Goal: Task Accomplishment & Management: Manage account settings

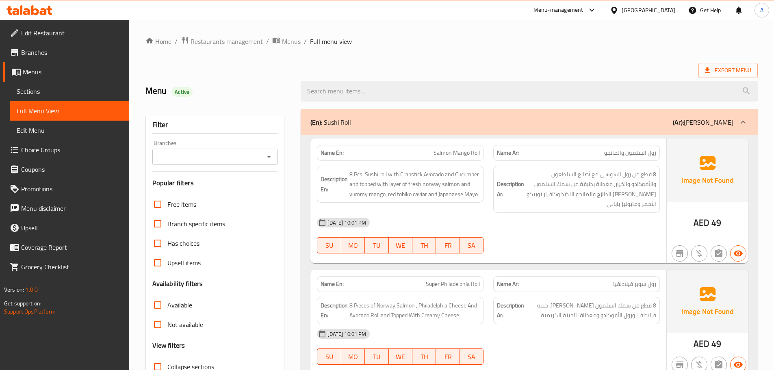
scroll to position [10539, 0]
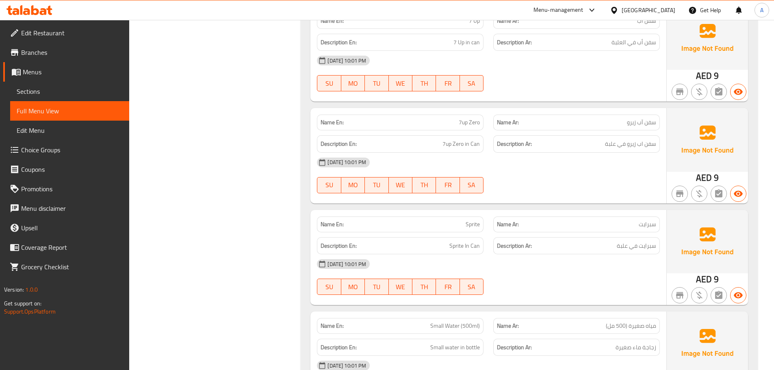
click at [633, 10] on div "[GEOGRAPHIC_DATA]" at bounding box center [649, 10] width 54 height 9
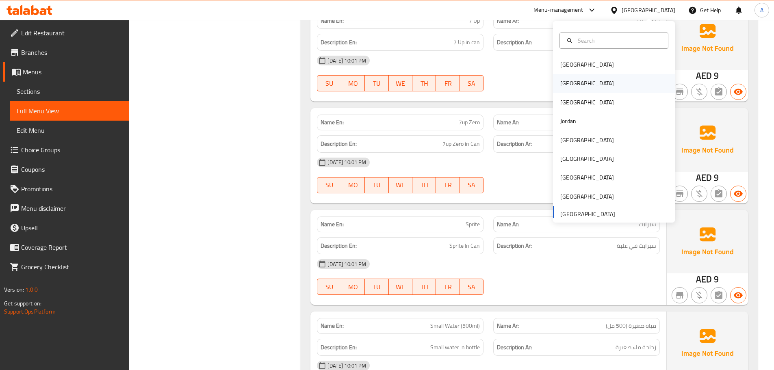
click at [571, 83] on div "Egypt" at bounding box center [587, 83] width 67 height 19
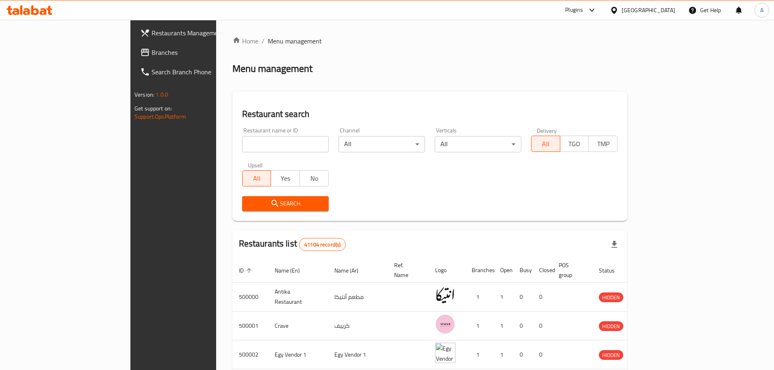
click at [667, 13] on div "Egypt" at bounding box center [649, 10] width 54 height 9
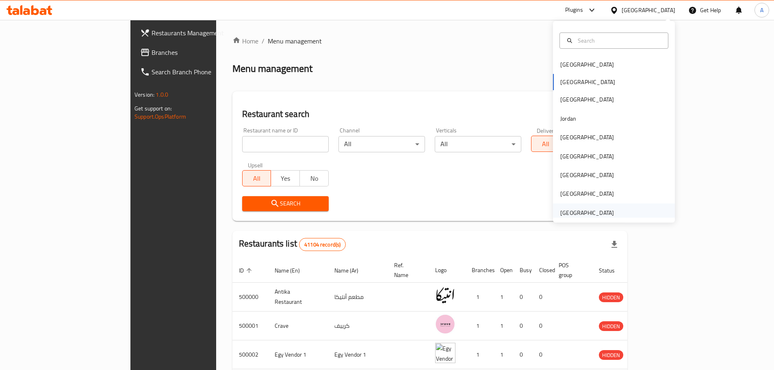
click at [590, 212] on div "[GEOGRAPHIC_DATA]" at bounding box center [588, 213] width 54 height 9
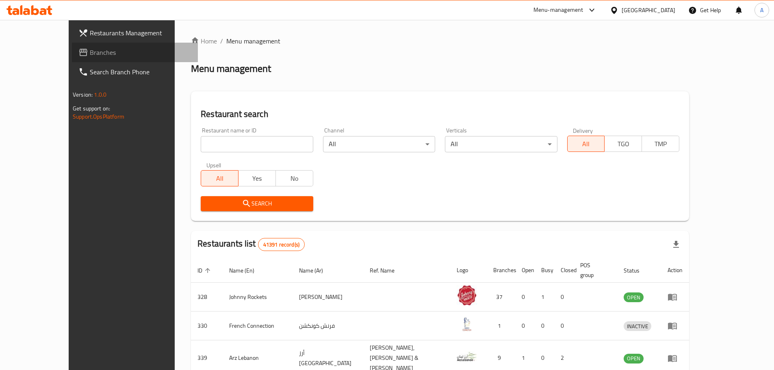
click at [90, 49] on span "Branches" at bounding box center [141, 53] width 102 height 10
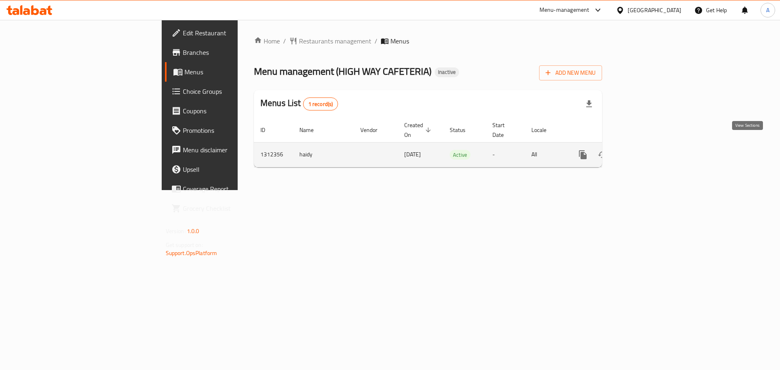
click at [652, 145] on link "enhanced table" at bounding box center [642, 155] width 20 height 20
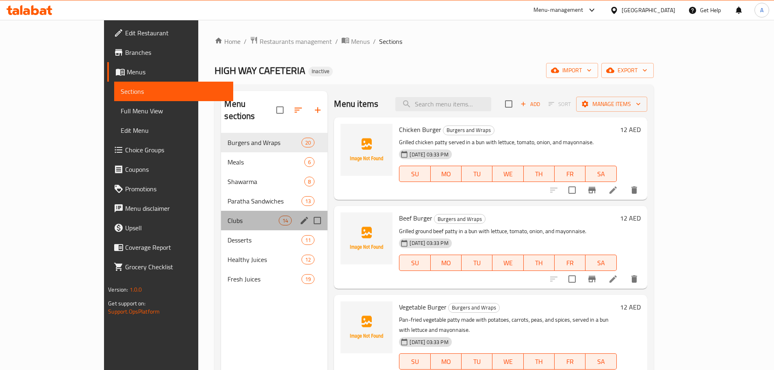
click at [221, 211] on div "Clubs 14" at bounding box center [274, 221] width 107 height 20
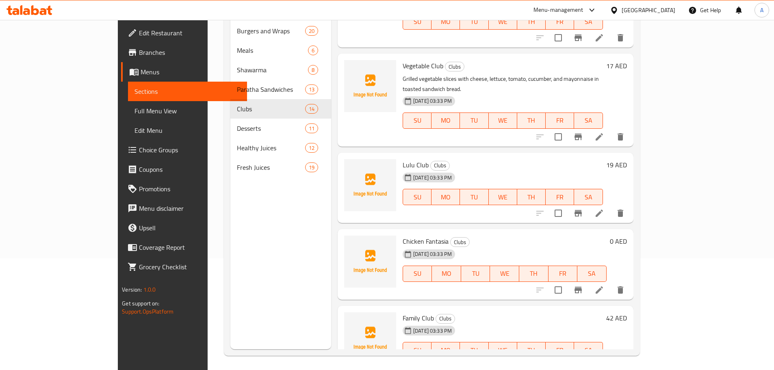
scroll to position [114, 0]
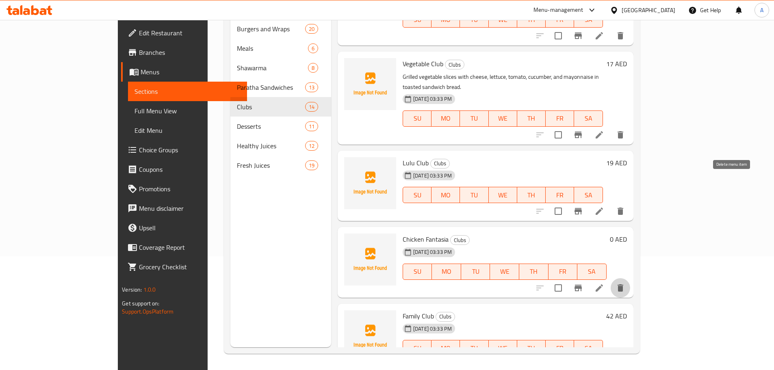
click at [626, 283] on icon "delete" at bounding box center [621, 288] width 10 height 10
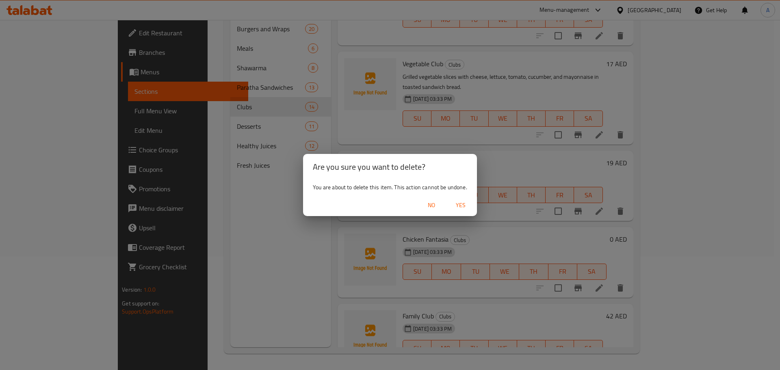
click at [462, 209] on span "Yes" at bounding box center [461, 205] width 20 height 10
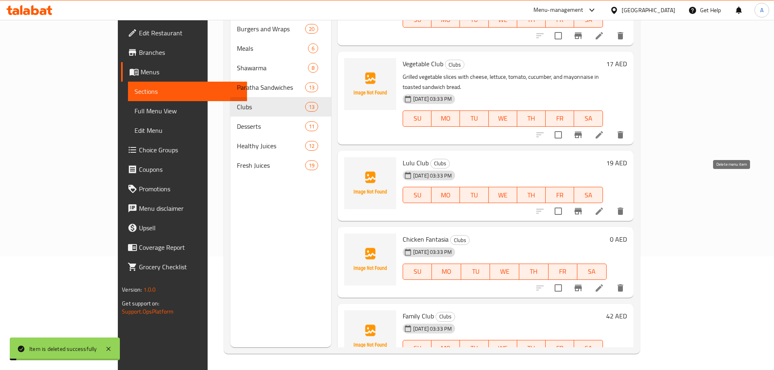
scroll to position [756, 0]
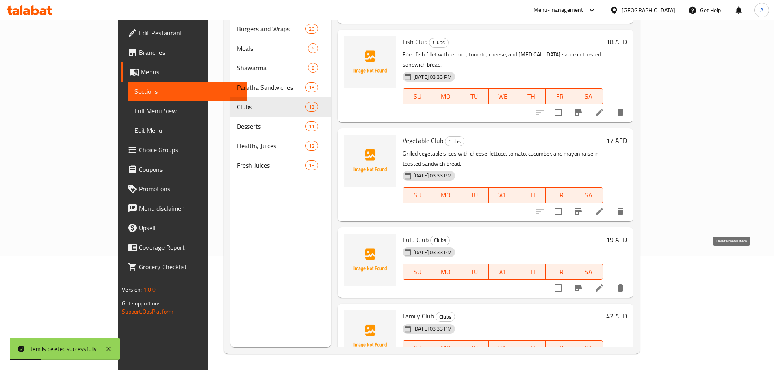
click at [624, 361] on icon "delete" at bounding box center [621, 364] width 6 height 7
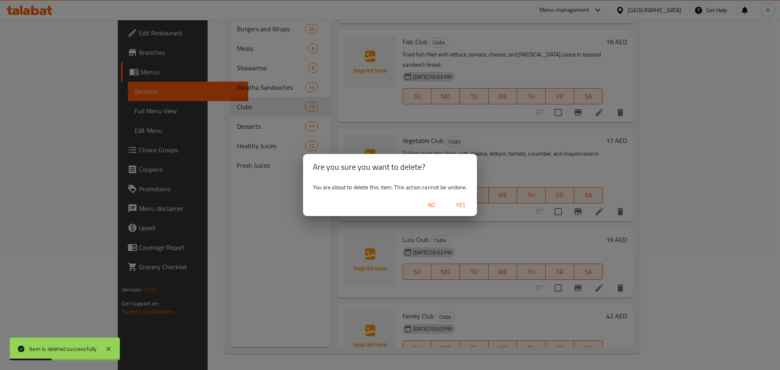
click at [463, 204] on span "Yes" at bounding box center [461, 205] width 20 height 10
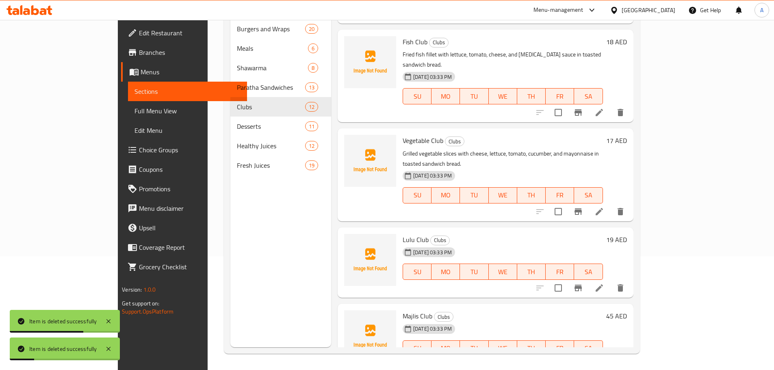
scroll to position [679, 0]
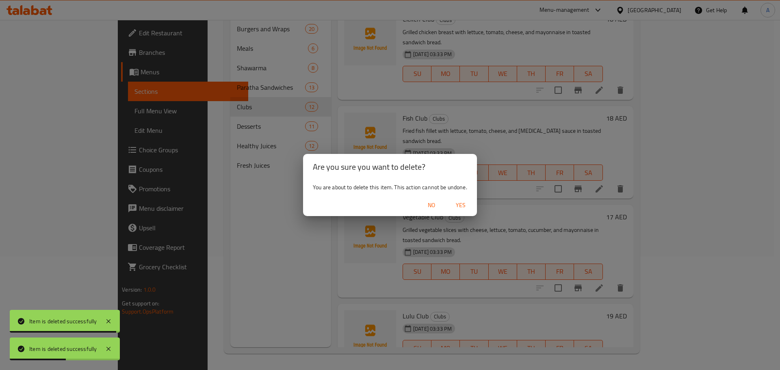
click at [463, 202] on span "Yes" at bounding box center [461, 205] width 20 height 10
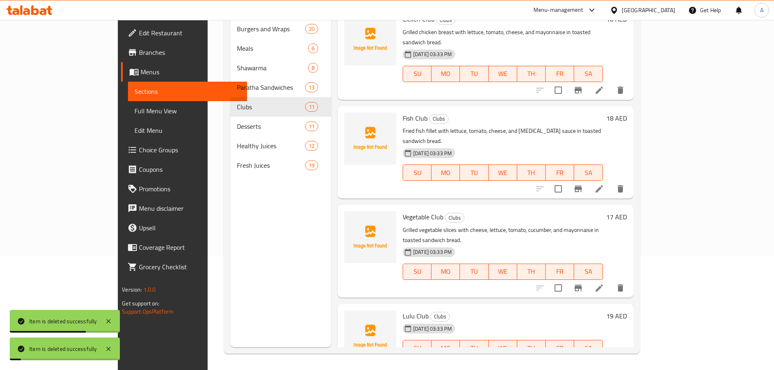
scroll to position [602, 0]
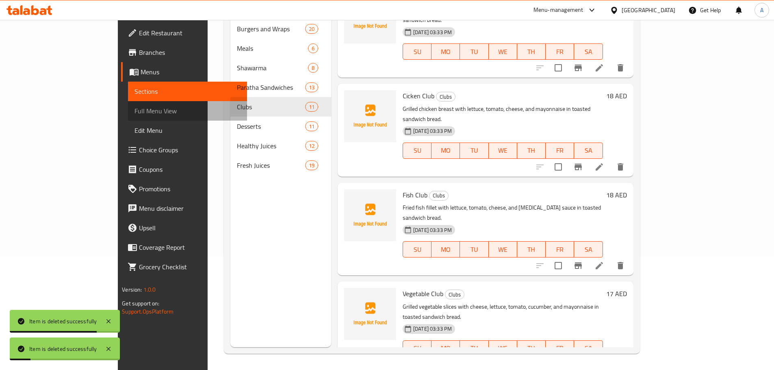
click at [135, 113] on span "Full Menu View" at bounding box center [188, 111] width 106 height 10
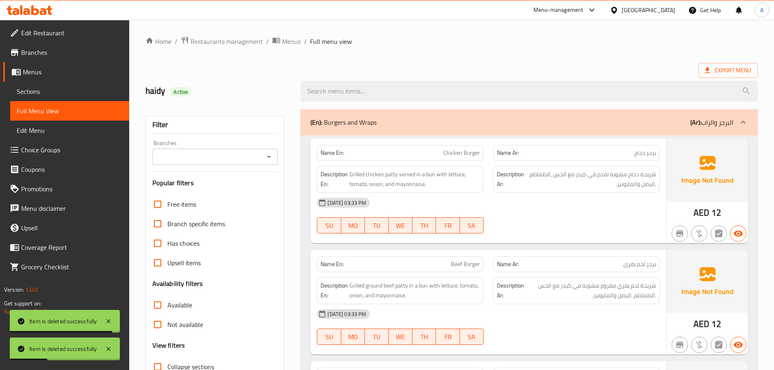
click at [49, 92] on span "Sections" at bounding box center [70, 92] width 106 height 10
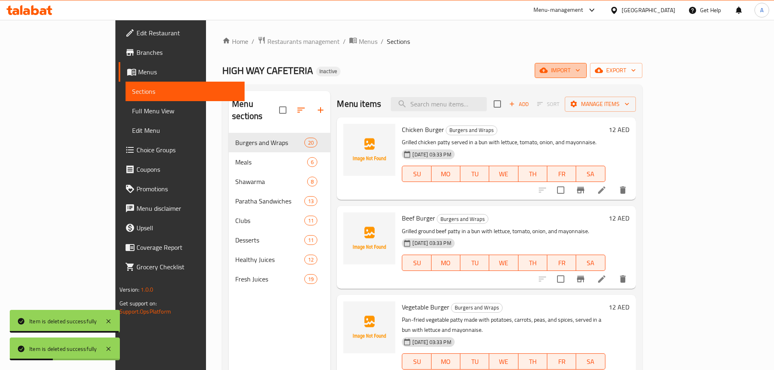
click at [580, 69] on span "import" at bounding box center [560, 70] width 39 height 10
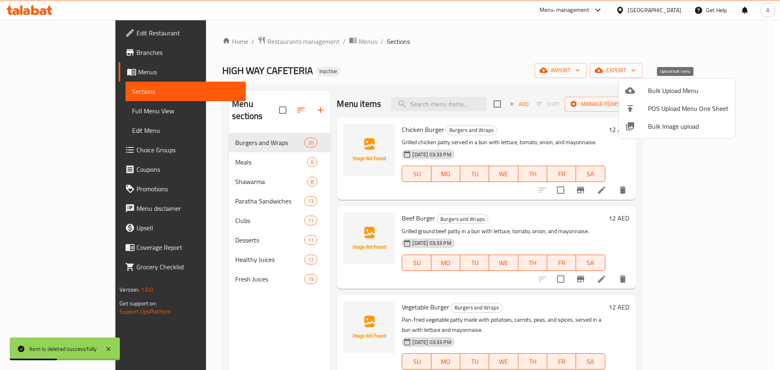
click at [661, 84] on li "Bulk Upload Menu" at bounding box center [677, 91] width 116 height 18
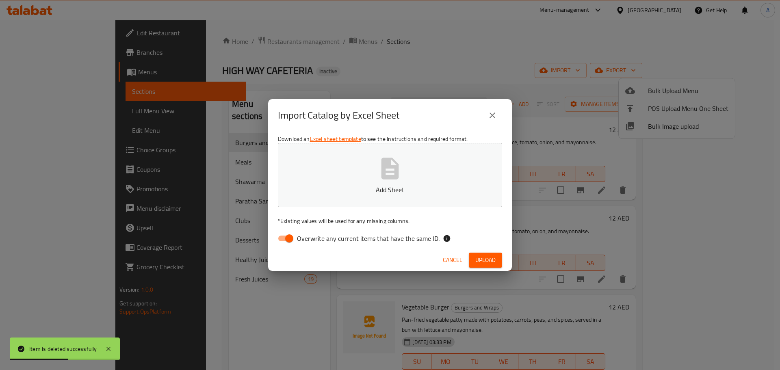
click at [402, 241] on span "Overwrite any current items that have the same ID." at bounding box center [368, 239] width 143 height 10
click at [313, 241] on input "Overwrite any current items that have the same ID." at bounding box center [289, 238] width 46 height 15
checkbox input "false"
click at [493, 261] on span "Upload" at bounding box center [486, 260] width 20 height 10
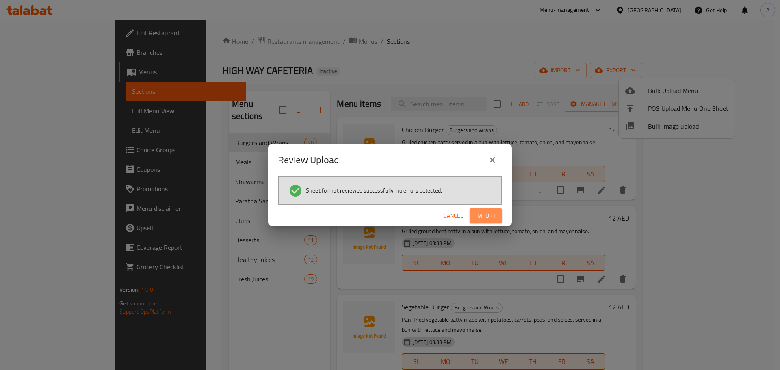
click at [490, 215] on span "Import" at bounding box center [486, 216] width 20 height 10
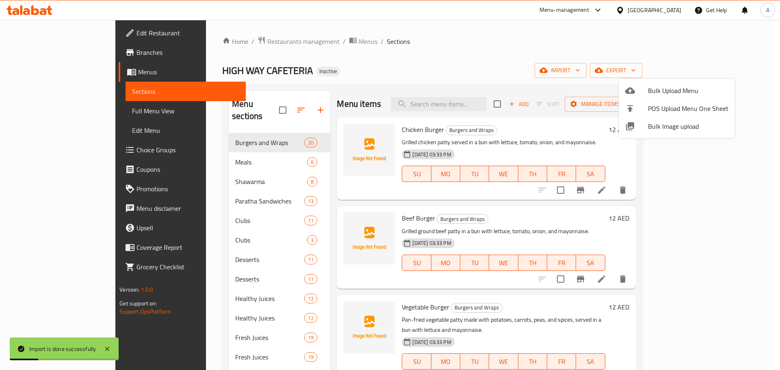
click at [213, 209] on div at bounding box center [390, 185] width 780 height 370
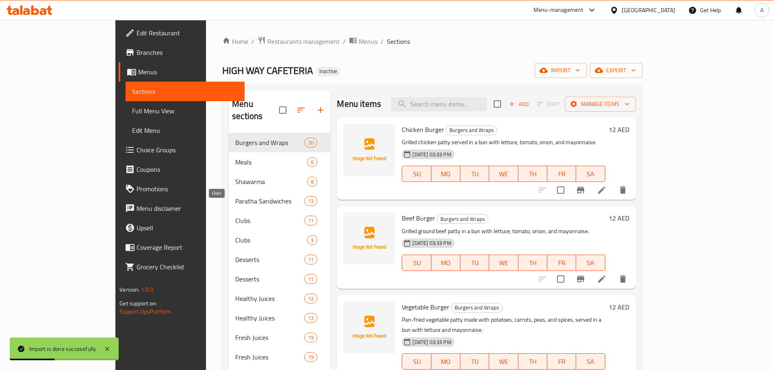
click at [235, 216] on span "Clubs" at bounding box center [269, 221] width 69 height 10
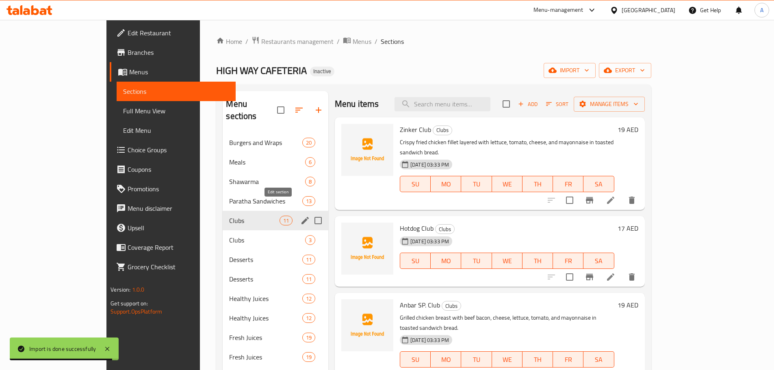
click at [300, 216] on icon "edit" at bounding box center [305, 221] width 10 height 10
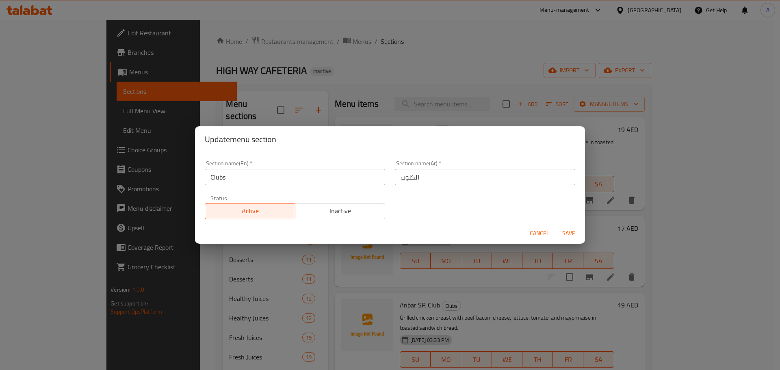
click at [551, 237] on button "Cancel" at bounding box center [540, 233] width 26 height 15
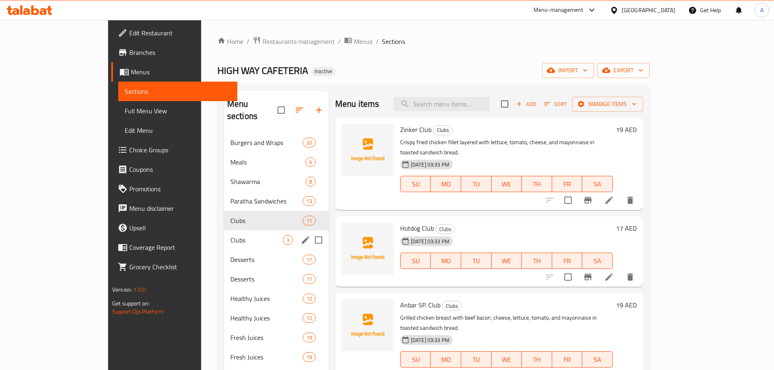
click at [224, 235] on div "Clubs 3" at bounding box center [276, 240] width 105 height 20
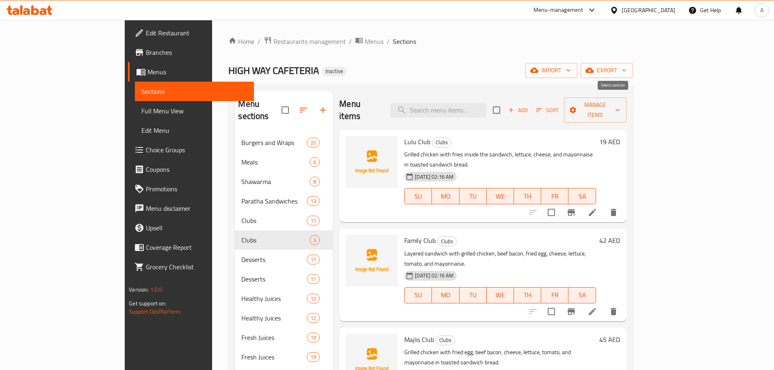
click at [505, 103] on input "checkbox" at bounding box center [496, 110] width 17 height 17
checkbox input "true"
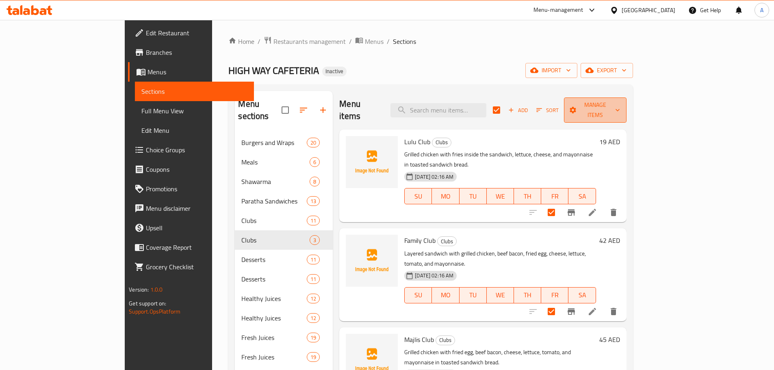
click at [620, 106] on span "Manage items" at bounding box center [596, 110] width 50 height 20
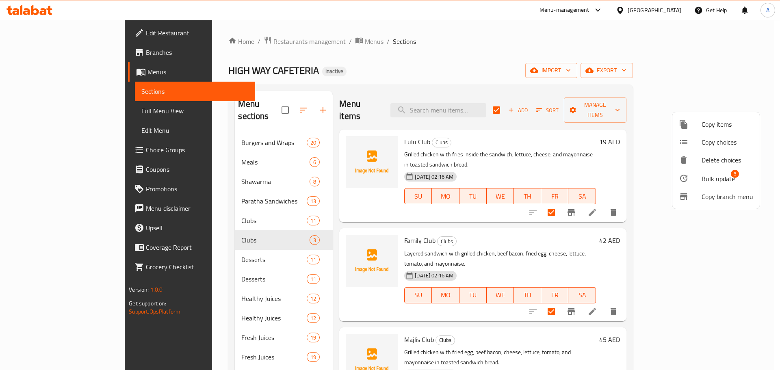
click at [704, 128] on span "Copy items" at bounding box center [728, 125] width 52 height 10
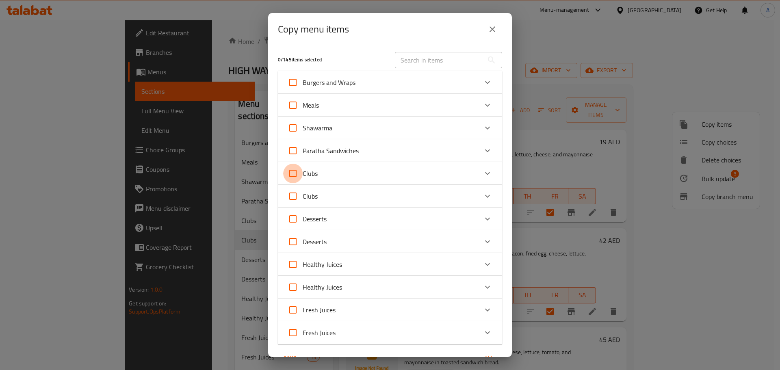
click at [289, 172] on input "Clubs" at bounding box center [293, 174] width 20 height 20
checkbox input "true"
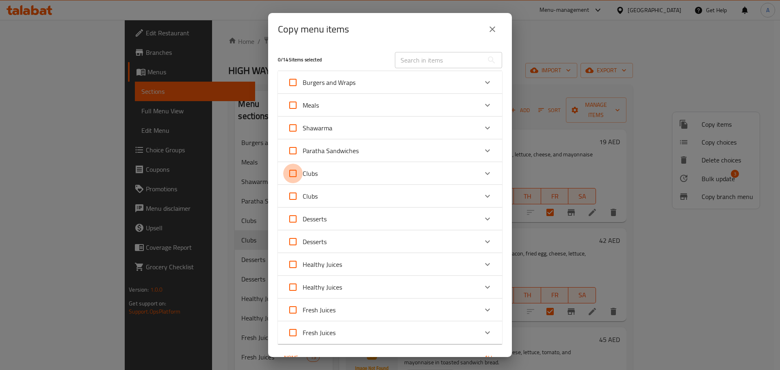
checkbox input "true"
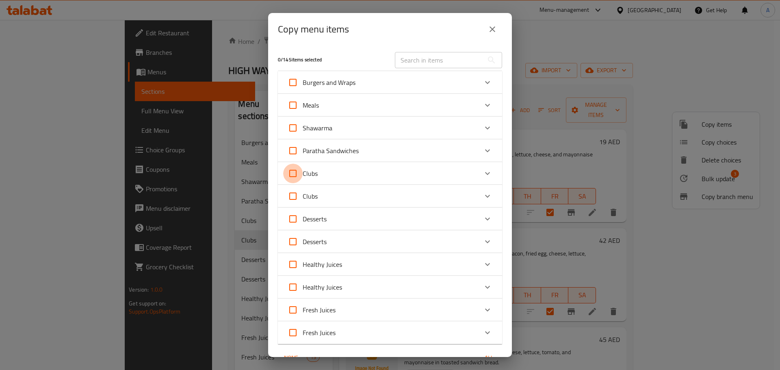
checkbox input "true"
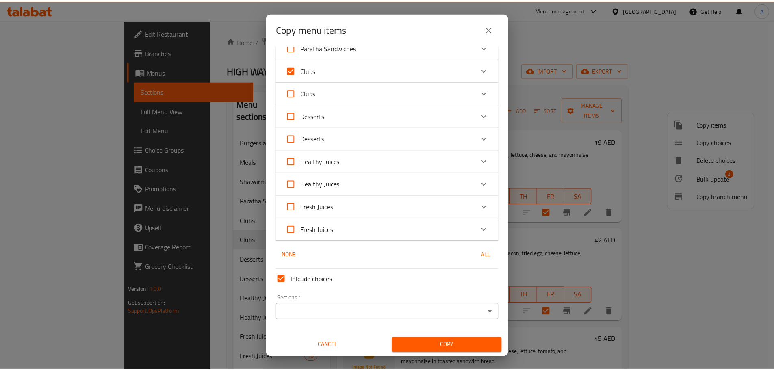
scroll to position [104, 0]
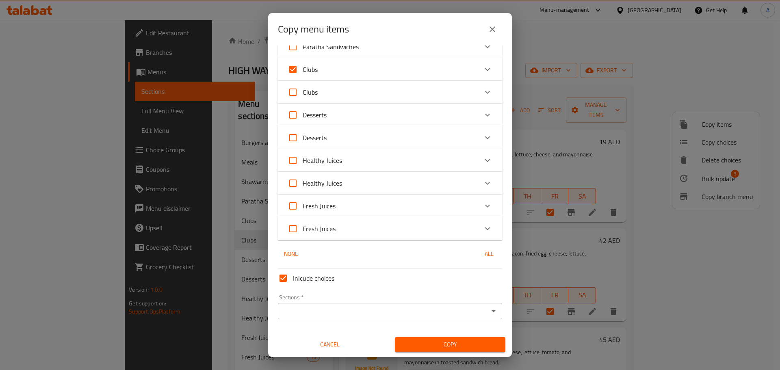
click at [346, 316] on input "Sections   *" at bounding box center [383, 311] width 206 height 11
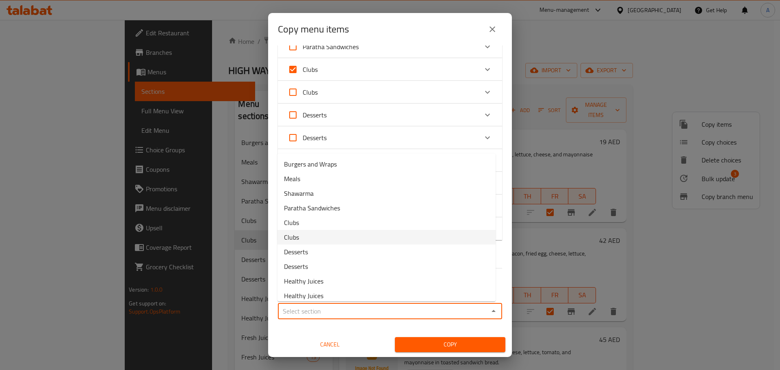
click at [305, 241] on li "Clubs" at bounding box center [387, 237] width 218 height 15
type input "Clubs"
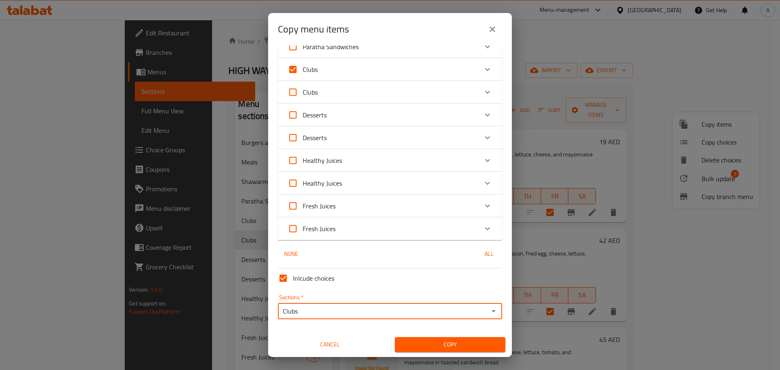
click at [461, 343] on span "Copy" at bounding box center [451, 345] width 98 height 10
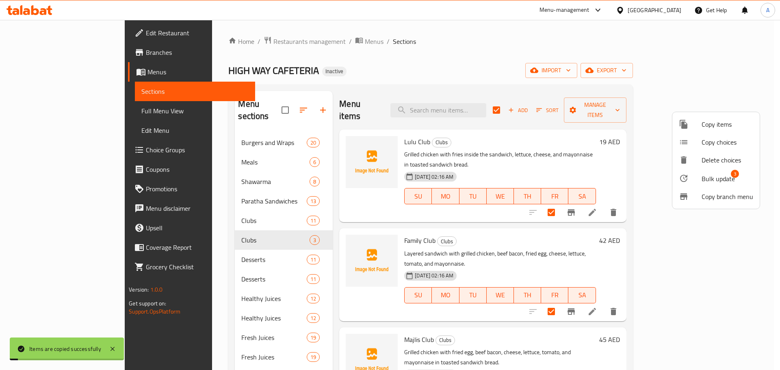
checkbox input "false"
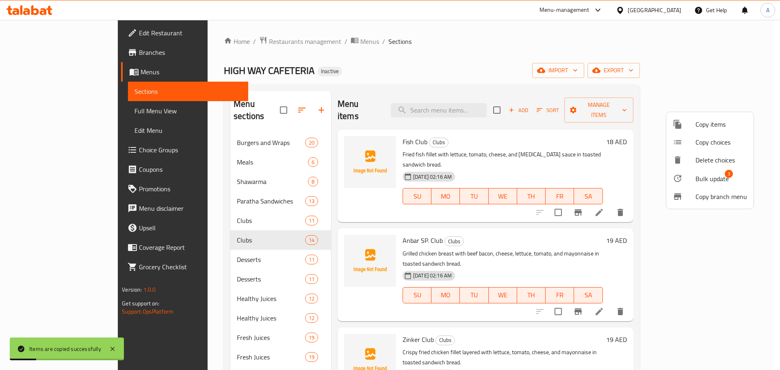
click at [225, 209] on div at bounding box center [390, 185] width 780 height 370
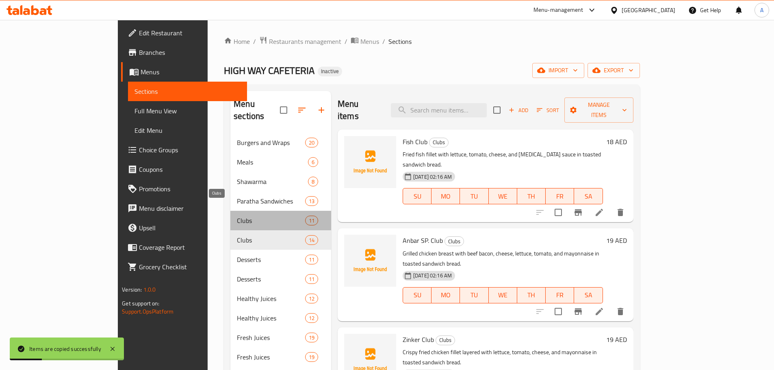
click at [237, 216] on span "Clubs" at bounding box center [271, 221] width 68 height 10
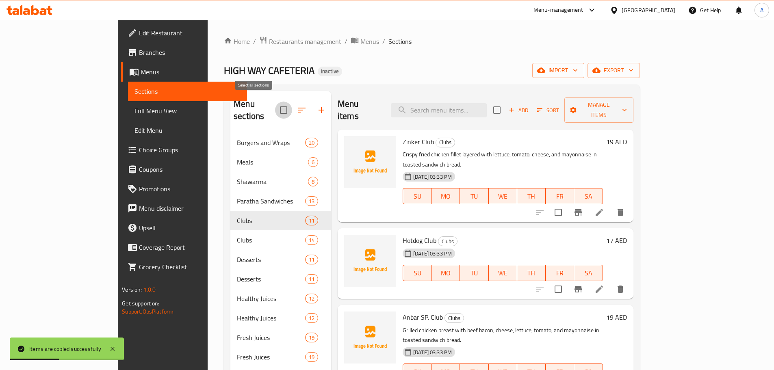
click at [275, 104] on input "checkbox" at bounding box center [283, 110] width 17 height 17
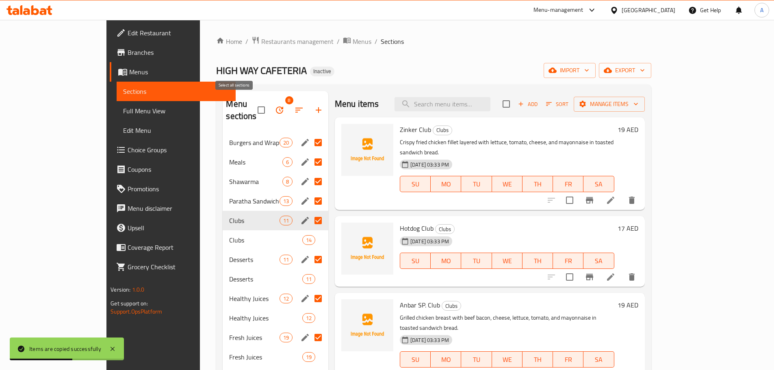
click at [253, 102] on input "checkbox" at bounding box center [261, 110] width 17 height 17
click at [275, 105] on icon "button" at bounding box center [280, 110] width 10 height 10
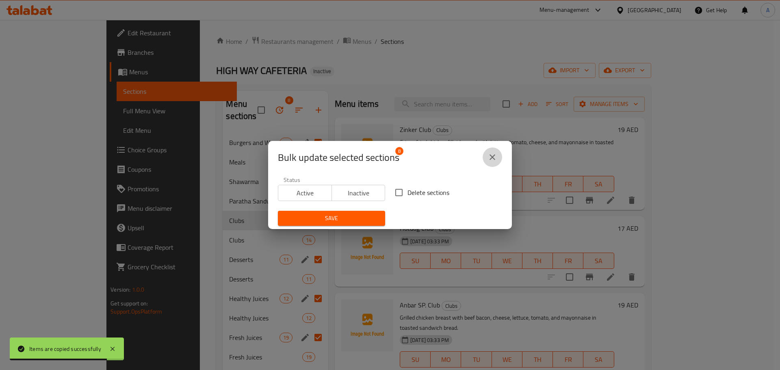
click at [491, 160] on icon "close" at bounding box center [493, 157] width 10 height 10
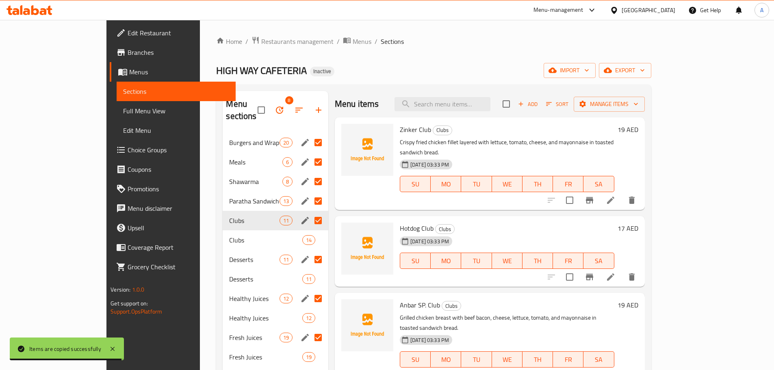
click at [310, 134] on input "Menu sections" at bounding box center [318, 142] width 17 height 17
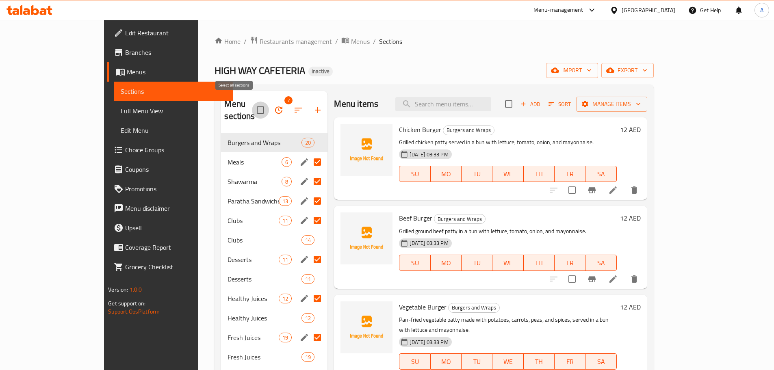
click at [252, 102] on input "checkbox" at bounding box center [260, 110] width 17 height 17
click at [252, 103] on input "checkbox" at bounding box center [260, 110] width 17 height 17
checkbox input "false"
drag, startPoint x: 64, startPoint y: 106, endPoint x: 51, endPoint y: 91, distance: 19.6
click at [121, 106] on span "Full Menu View" at bounding box center [174, 111] width 106 height 10
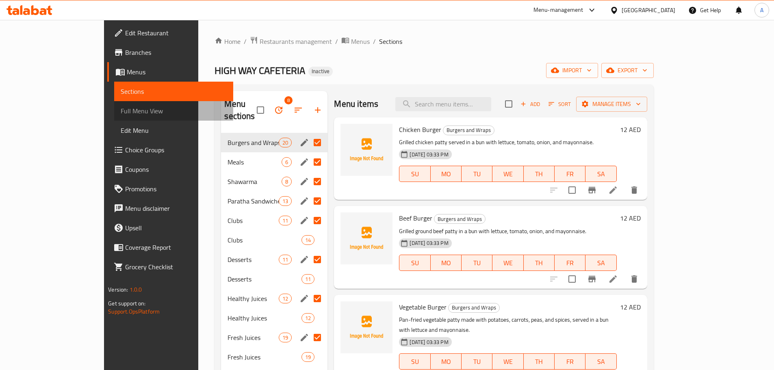
click at [121, 91] on span "Sections" at bounding box center [174, 92] width 106 height 10
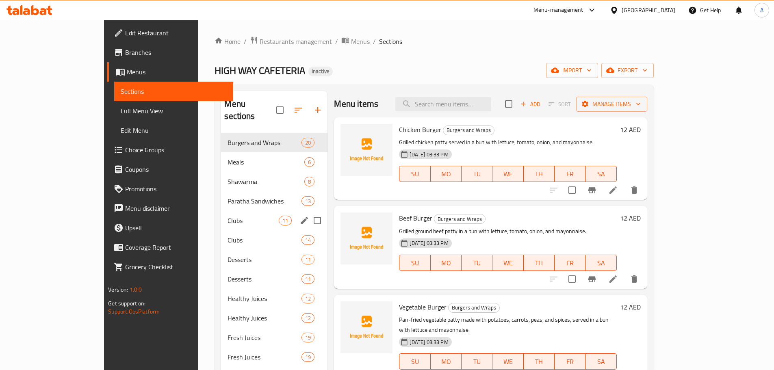
click at [309, 212] on input "Menu sections" at bounding box center [317, 220] width 17 height 17
checkbox input "true"
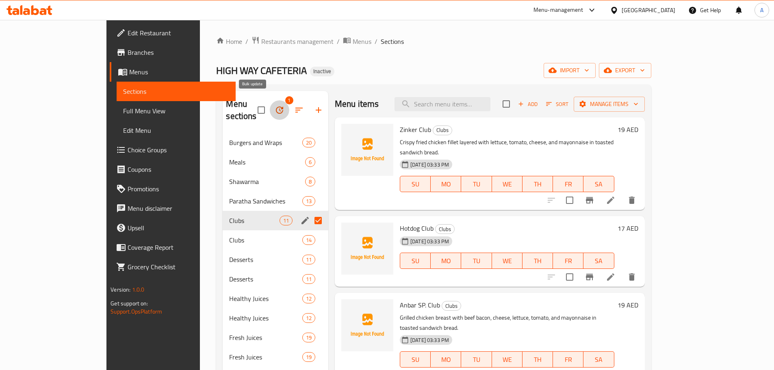
click at [276, 107] on icon "button" at bounding box center [279, 110] width 7 height 7
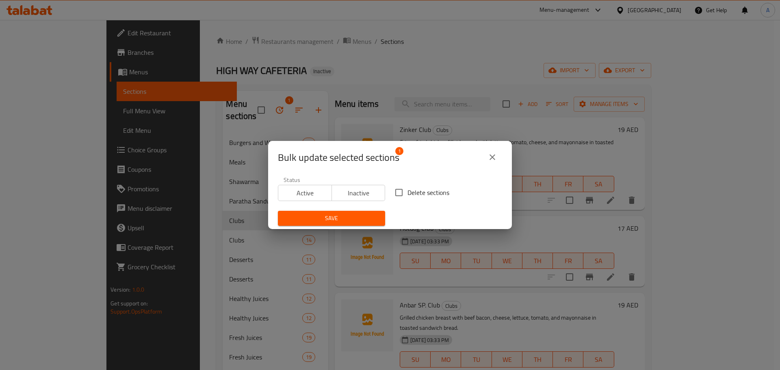
click at [433, 198] on span "Delete sections" at bounding box center [429, 193] width 42 height 10
click at [408, 198] on input "Delete sections" at bounding box center [399, 192] width 17 height 17
checkbox input "true"
click at [348, 220] on span "Save" at bounding box center [332, 218] width 94 height 10
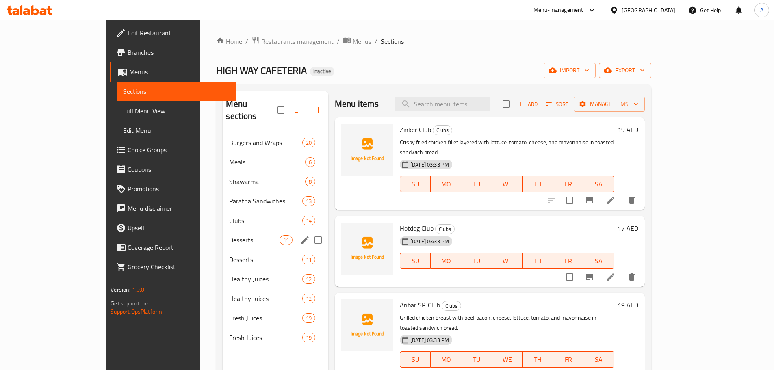
click at [310, 232] on input "Menu sections" at bounding box center [318, 240] width 17 height 17
checkbox input "true"
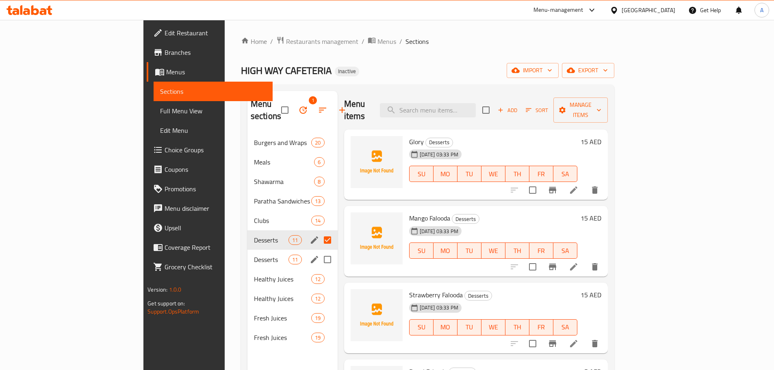
click at [319, 251] on input "Menu sections" at bounding box center [327, 259] width 17 height 17
checkbox input "true"
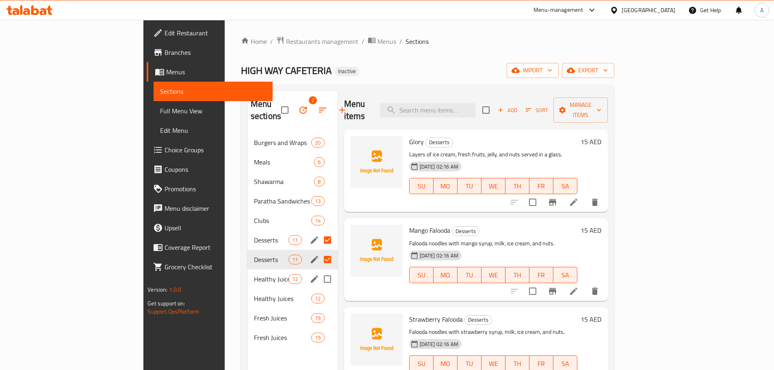
click at [319, 271] on input "Menu sections" at bounding box center [327, 279] width 17 height 17
checkbox input "true"
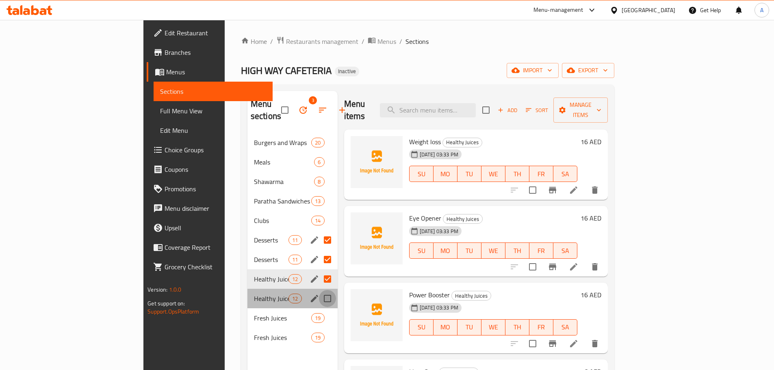
click at [319, 290] on input "Menu sections" at bounding box center [327, 298] width 17 height 17
checkbox input "true"
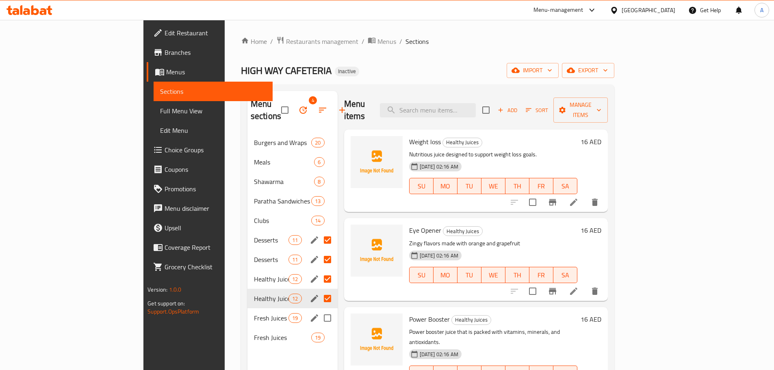
click at [319, 310] on input "Menu sections" at bounding box center [327, 318] width 17 height 17
checkbox input "true"
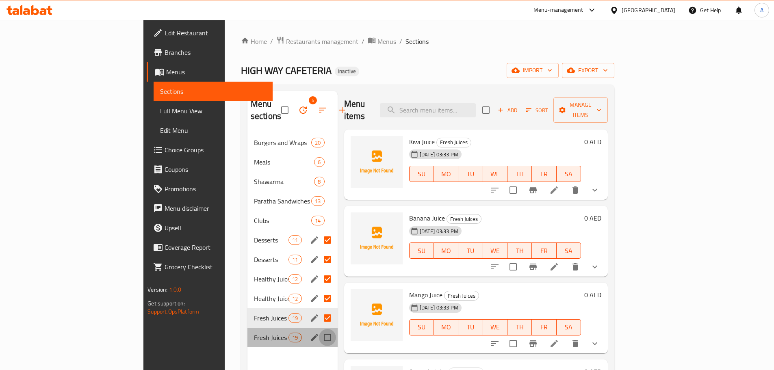
click at [319, 329] on input "Menu sections" at bounding box center [327, 337] width 17 height 17
checkbox input "true"
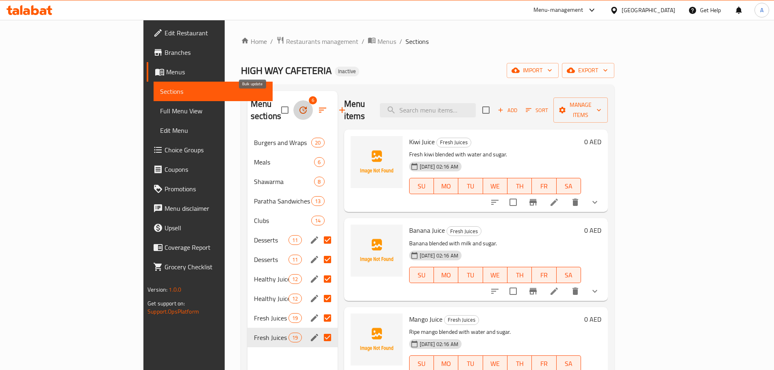
click at [300, 107] on icon "button" at bounding box center [303, 110] width 7 height 7
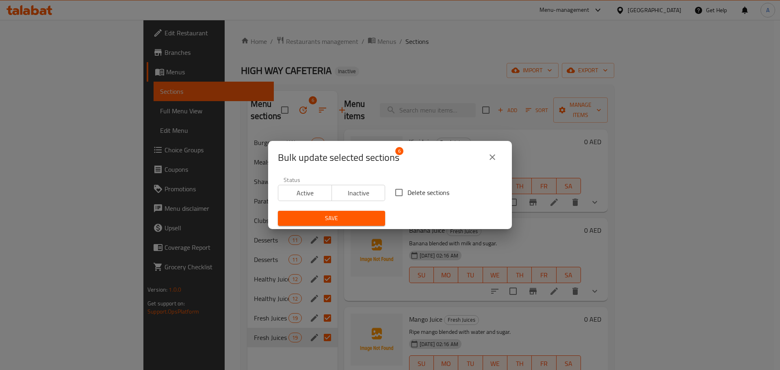
click at [430, 194] on span "Delete sections" at bounding box center [429, 193] width 42 height 10
click at [408, 194] on input "Delete sections" at bounding box center [399, 192] width 17 height 17
checkbox input "true"
click at [355, 215] on span "Save" at bounding box center [332, 218] width 94 height 10
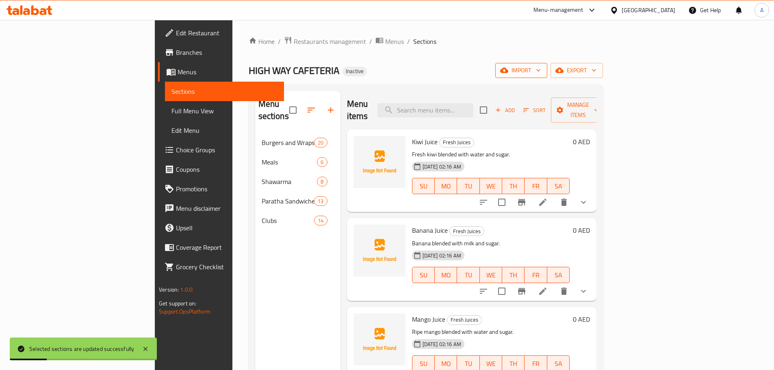
click at [509, 71] on icon "button" at bounding box center [504, 70] width 8 height 8
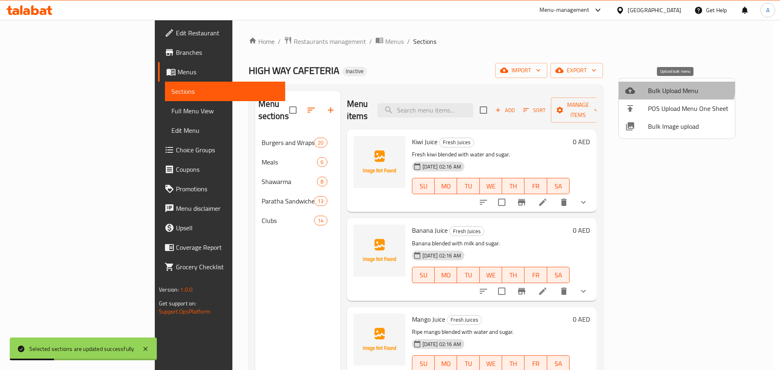
click at [654, 86] on span "Bulk Upload Menu" at bounding box center [688, 91] width 80 height 10
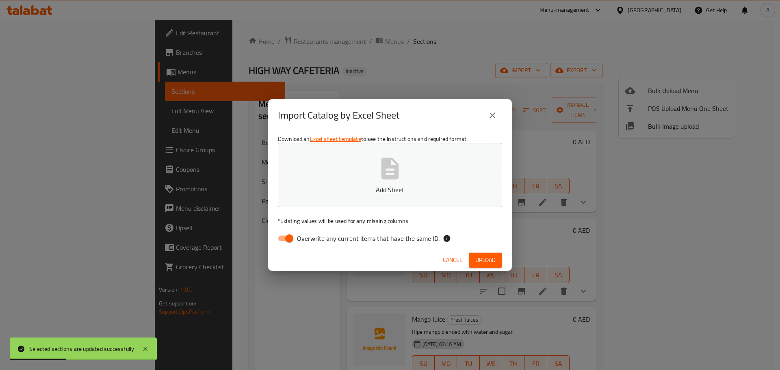
click at [365, 240] on span "Overwrite any current items that have the same ID." at bounding box center [368, 239] width 143 height 10
click at [313, 240] on input "Overwrite any current items that have the same ID." at bounding box center [289, 238] width 46 height 15
checkbox input "false"
click at [485, 259] on span "Upload" at bounding box center [486, 260] width 20 height 10
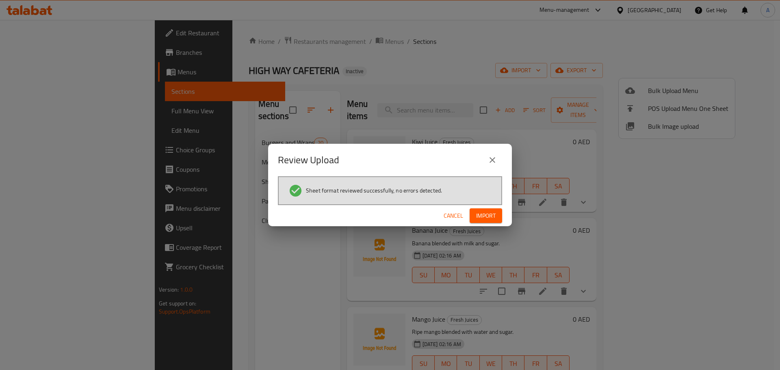
click at [488, 213] on span "Import" at bounding box center [486, 216] width 20 height 10
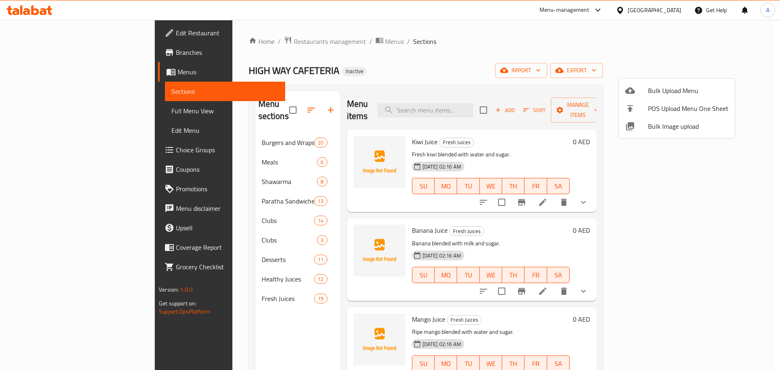
click at [294, 223] on div at bounding box center [390, 185] width 780 height 370
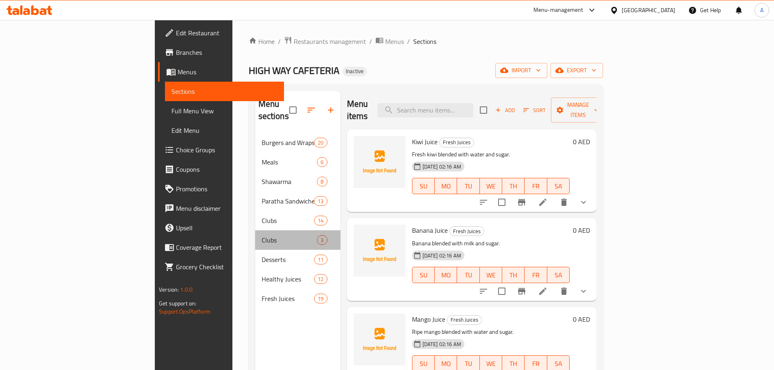
click at [291, 230] on div "Clubs 3" at bounding box center [297, 240] width 85 height 20
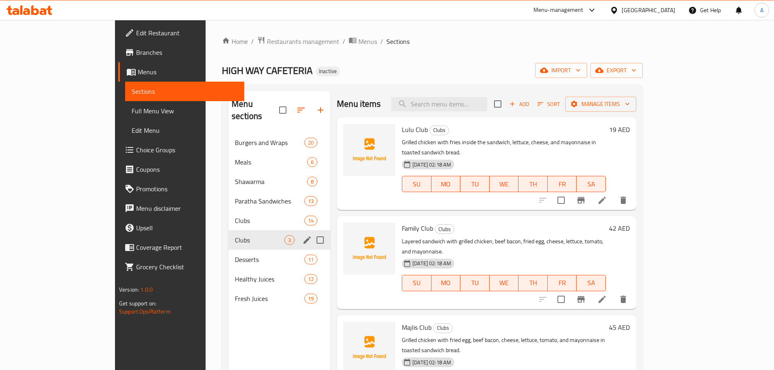
click at [312, 232] on input "Menu sections" at bounding box center [320, 240] width 17 height 17
checkbox input "true"
click at [279, 106] on icon "button" at bounding box center [284, 110] width 10 height 10
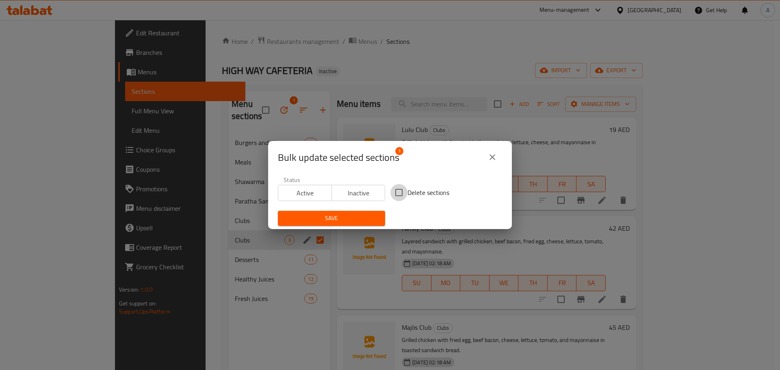
click at [403, 188] on input "Delete sections" at bounding box center [399, 192] width 17 height 17
checkbox input "true"
click at [370, 218] on span "Save" at bounding box center [332, 218] width 94 height 10
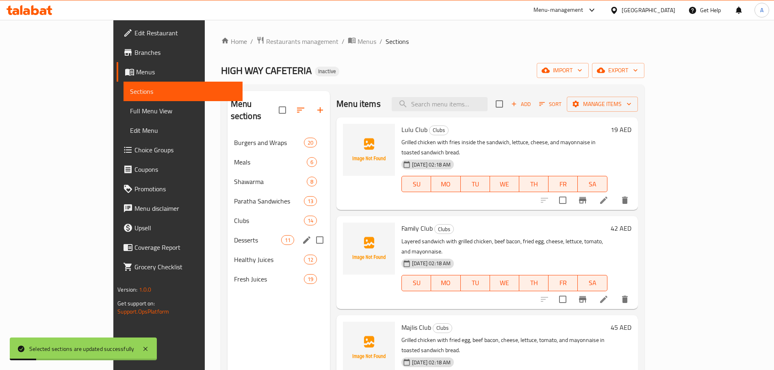
click at [228, 230] on div "Desserts 11" at bounding box center [279, 240] width 102 height 20
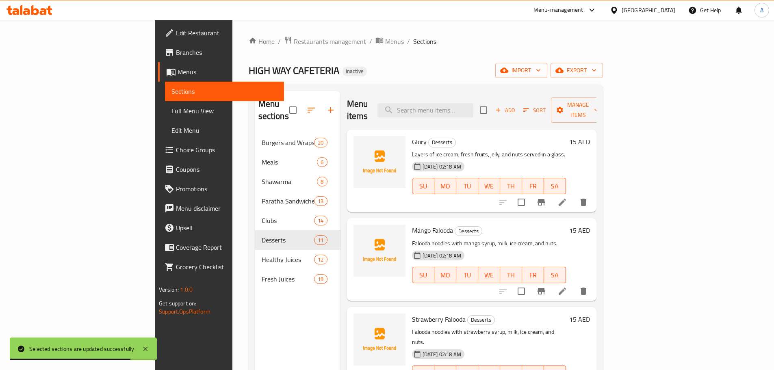
click at [172, 108] on span "Full Menu View" at bounding box center [225, 111] width 106 height 10
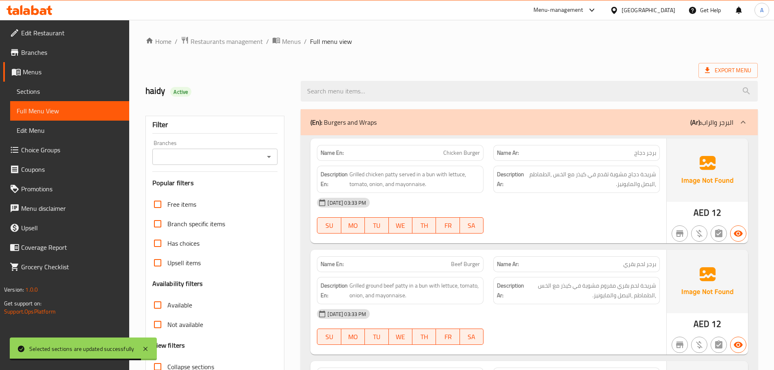
scroll to position [122, 0]
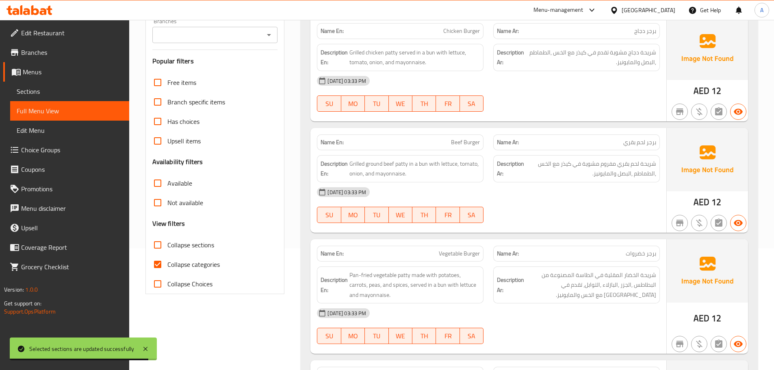
click at [180, 261] on span "Collapse categories" at bounding box center [193, 265] width 52 height 10
click at [167, 261] on input "Collapse categories" at bounding box center [158, 265] width 20 height 20
checkbox input "false"
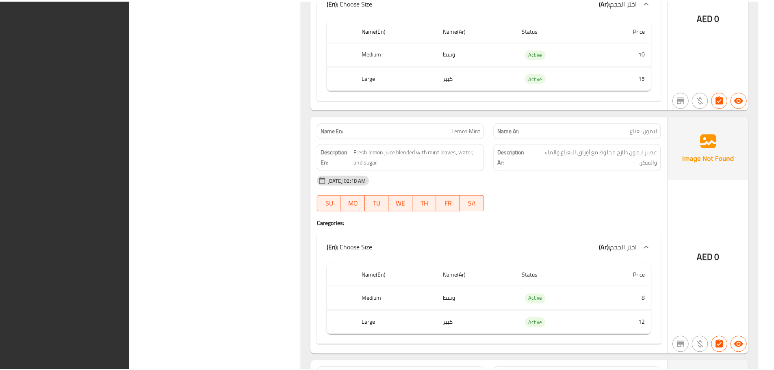
scroll to position [14375, 0]
